Goal: Task Accomplishment & Management: Manage account settings

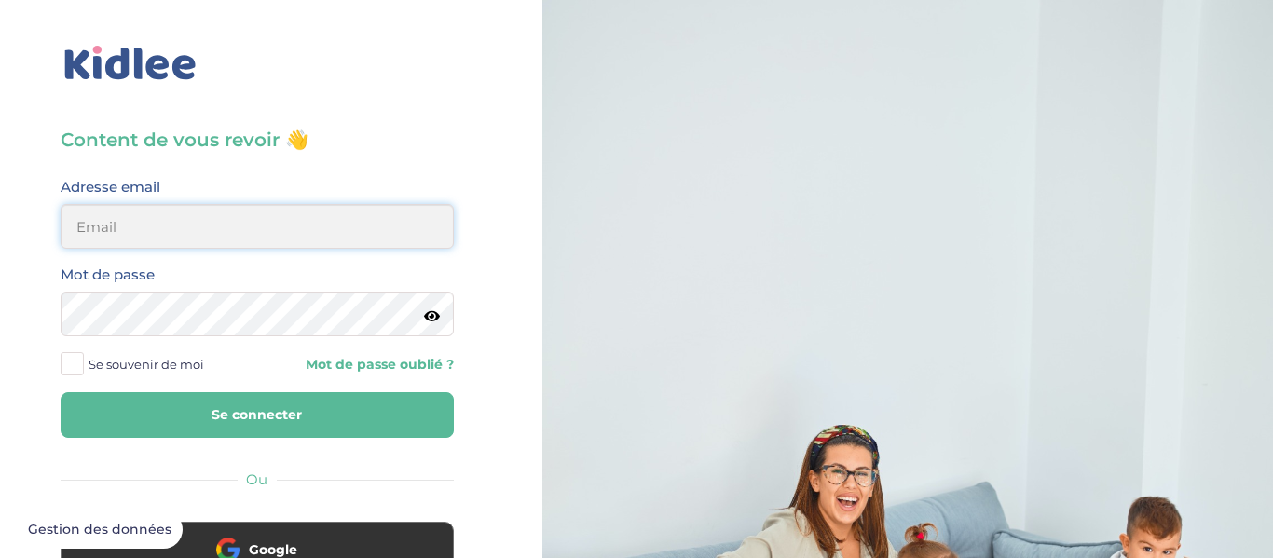
type input "helenatw4@gmail.com"
click at [211, 405] on button "Se connecter" at bounding box center [257, 415] width 393 height 46
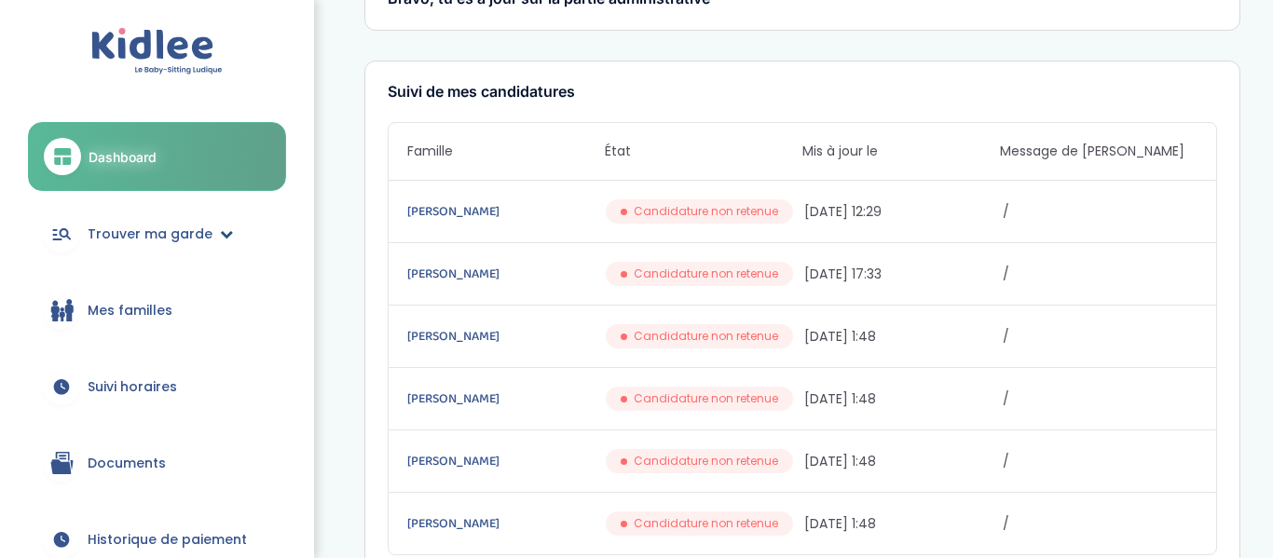
scroll to position [112, 0]
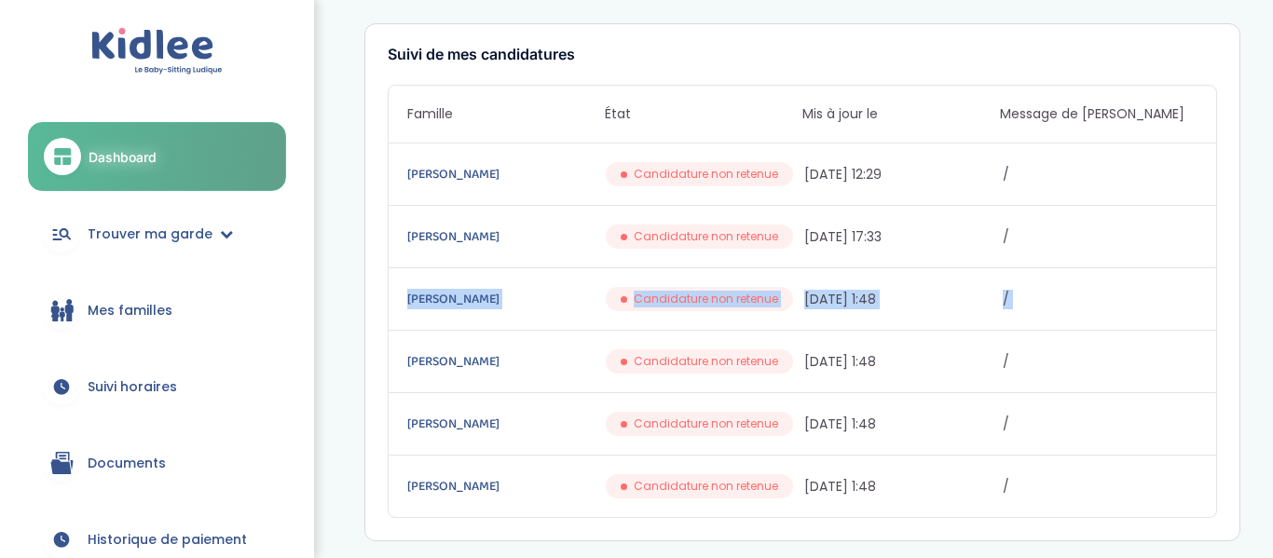
drag, startPoint x: 312, startPoint y: 304, endPoint x: 313, endPoint y: 371, distance: 67.1
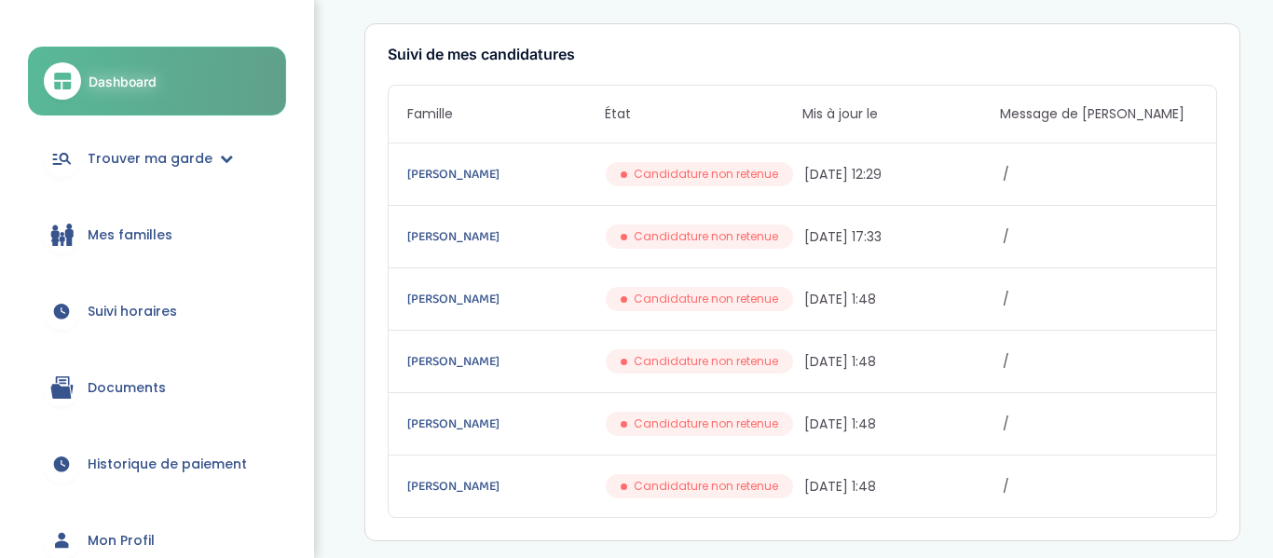
scroll to position [78, 0]
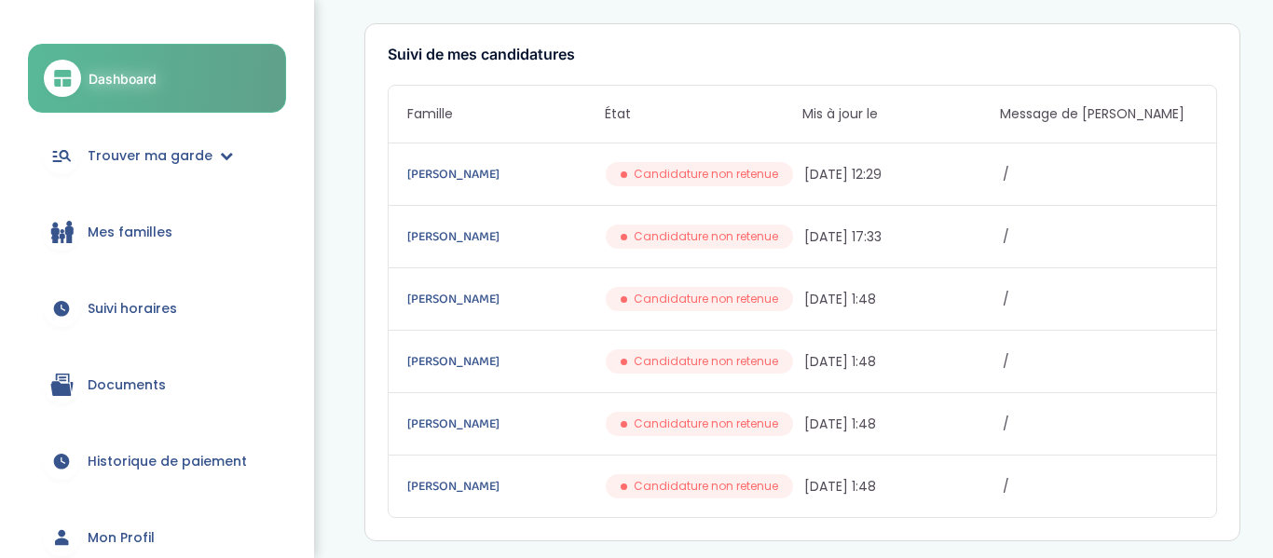
click at [218, 461] on span "Historique de paiement" at bounding box center [167, 462] width 159 height 20
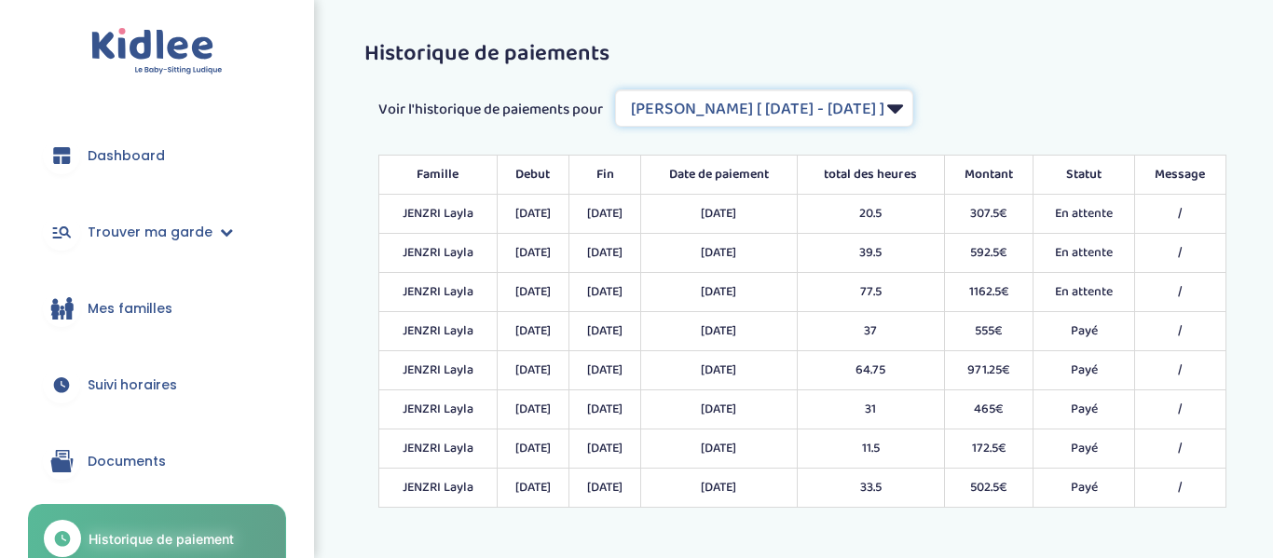
click at [897, 105] on select "Filtrer par Contrat JENZRI Layla [ [DATE] - [DATE] ] [PERSON_NAME] [ [DATE] - […" at bounding box center [764, 107] width 298 height 37
select select "2041"
click at [617, 89] on select "Filtrer par Contrat JENZRI Layla [ [DATE] - [DATE] ] [PERSON_NAME] [ [DATE] - […" at bounding box center [764, 107] width 298 height 37
